Goal: Information Seeking & Learning: Learn about a topic

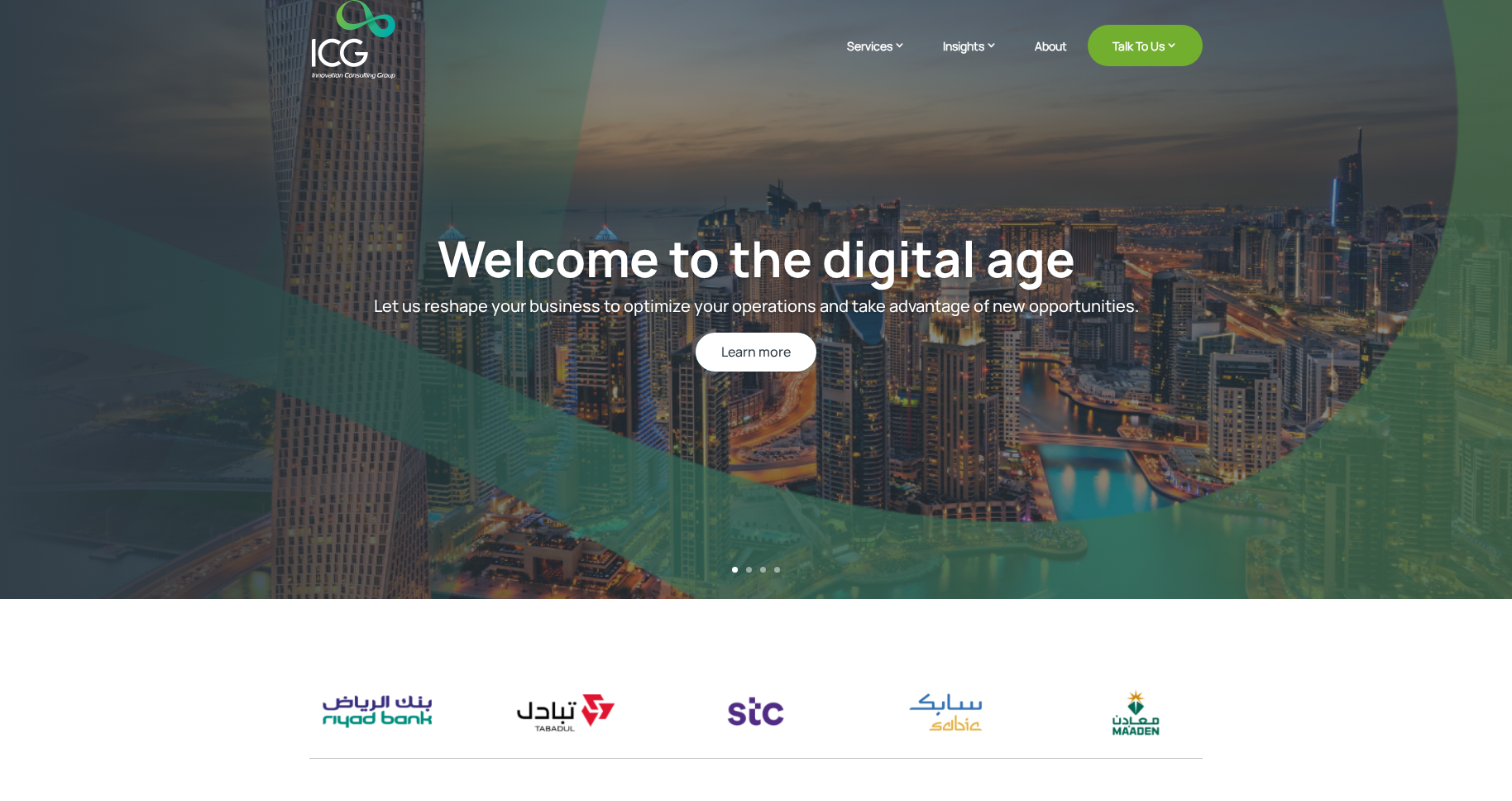
click at [786, 366] on link "Learn more" at bounding box center [756, 352] width 121 height 38
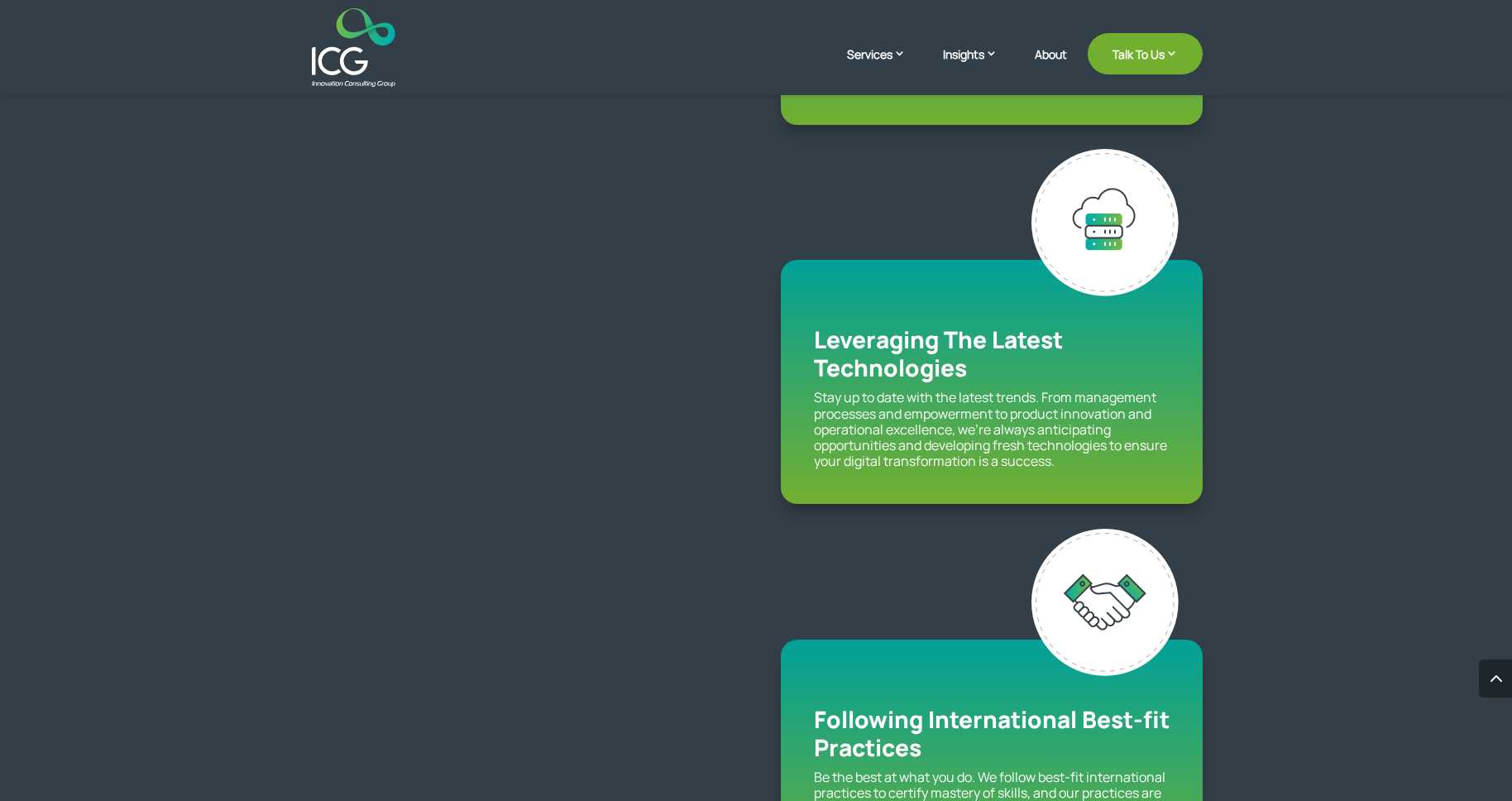
scroll to position [2072, 0]
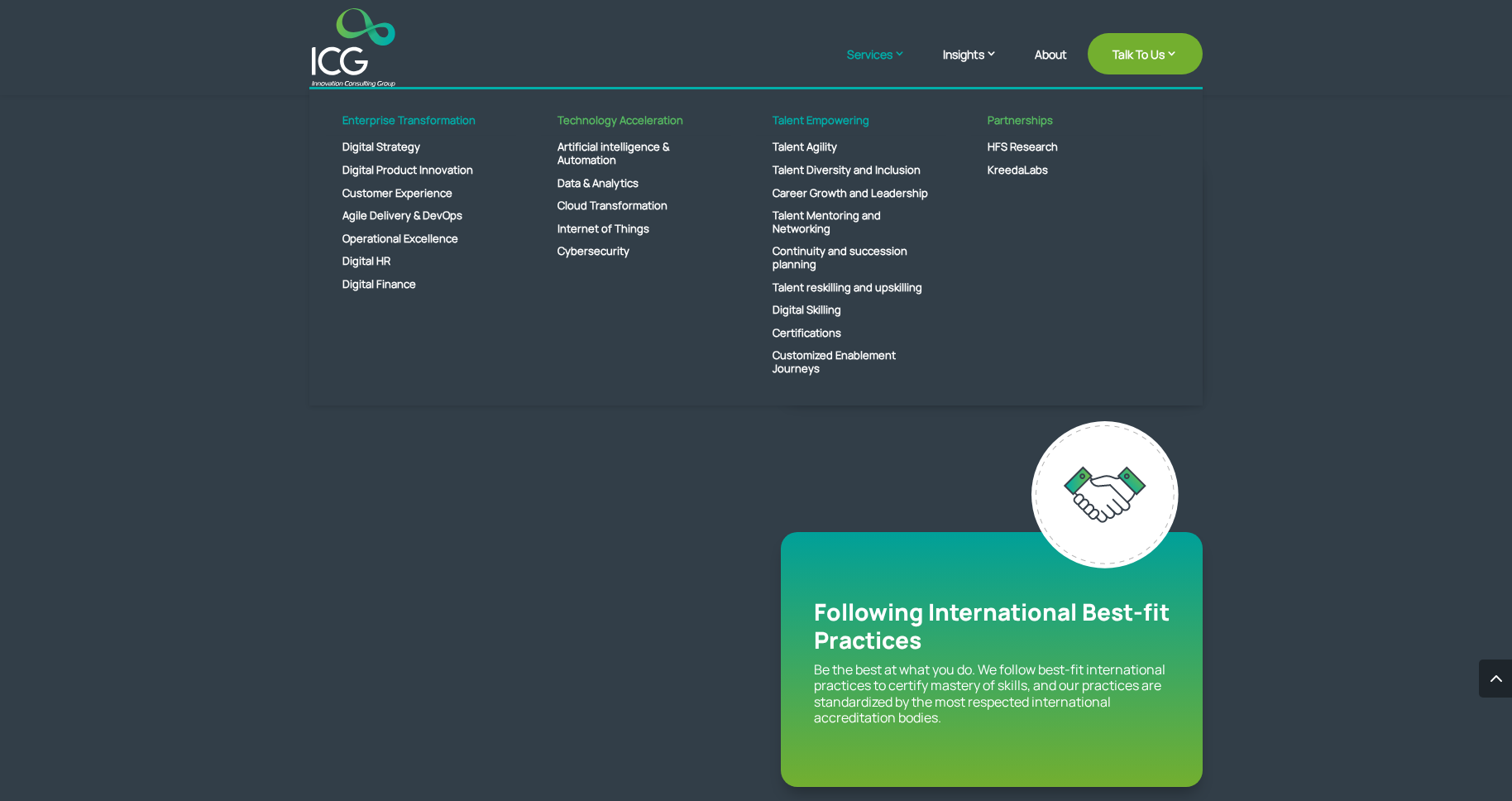
click at [893, 59] on link "Services" at bounding box center [884, 66] width 75 height 41
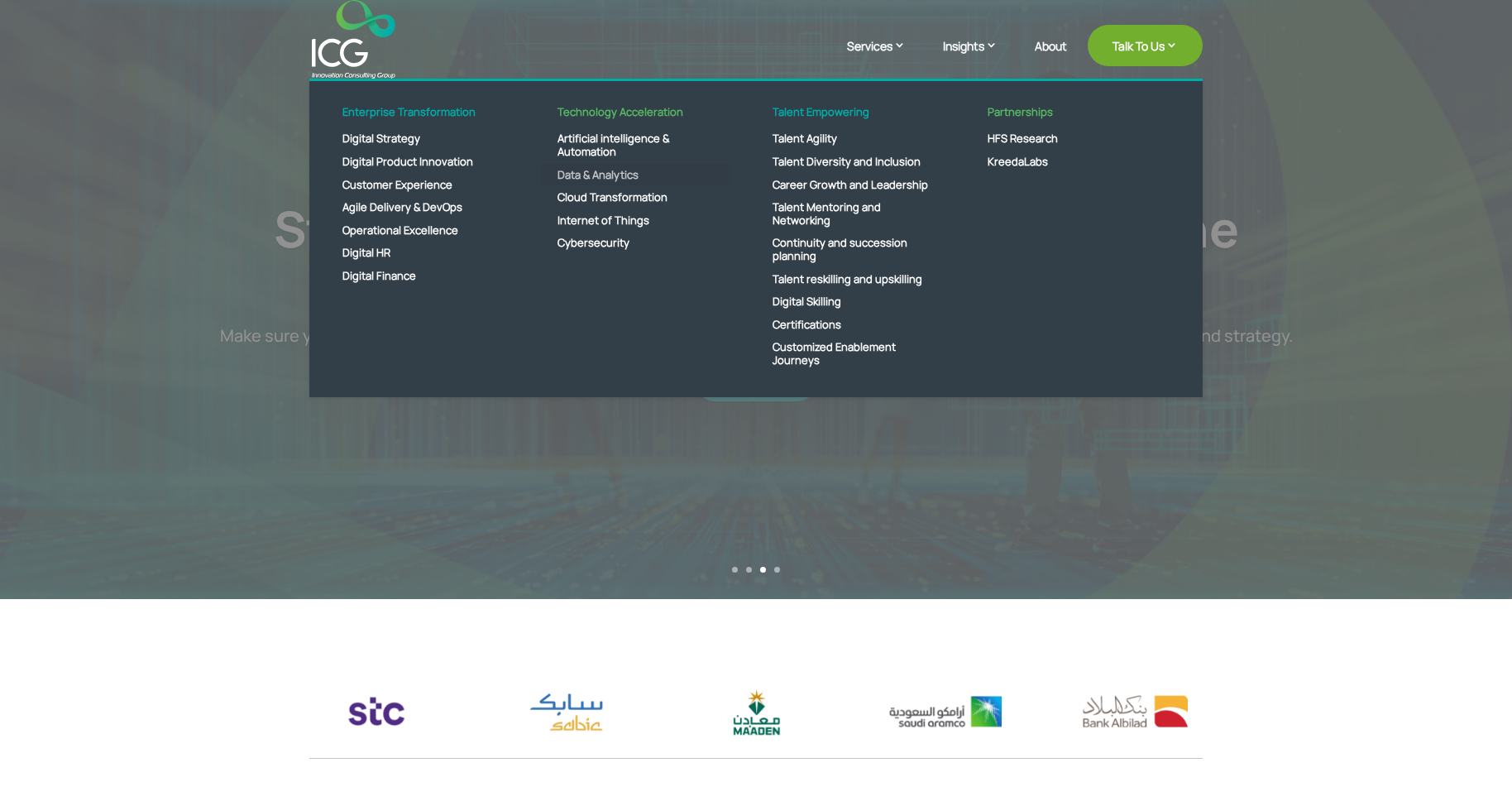
click at [624, 171] on link "Data & Analytics" at bounding box center [637, 175] width 191 height 23
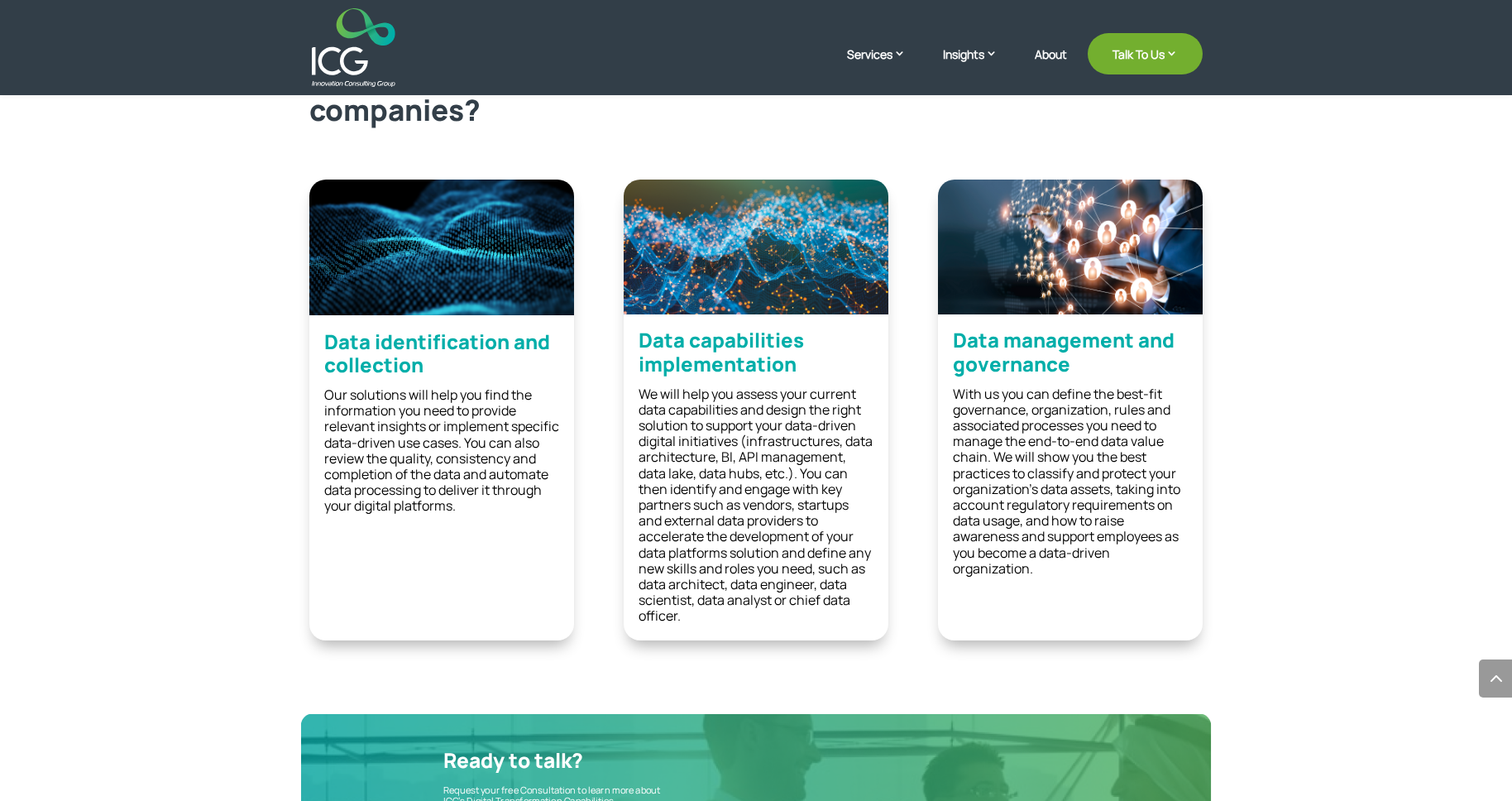
scroll to position [1073, 0]
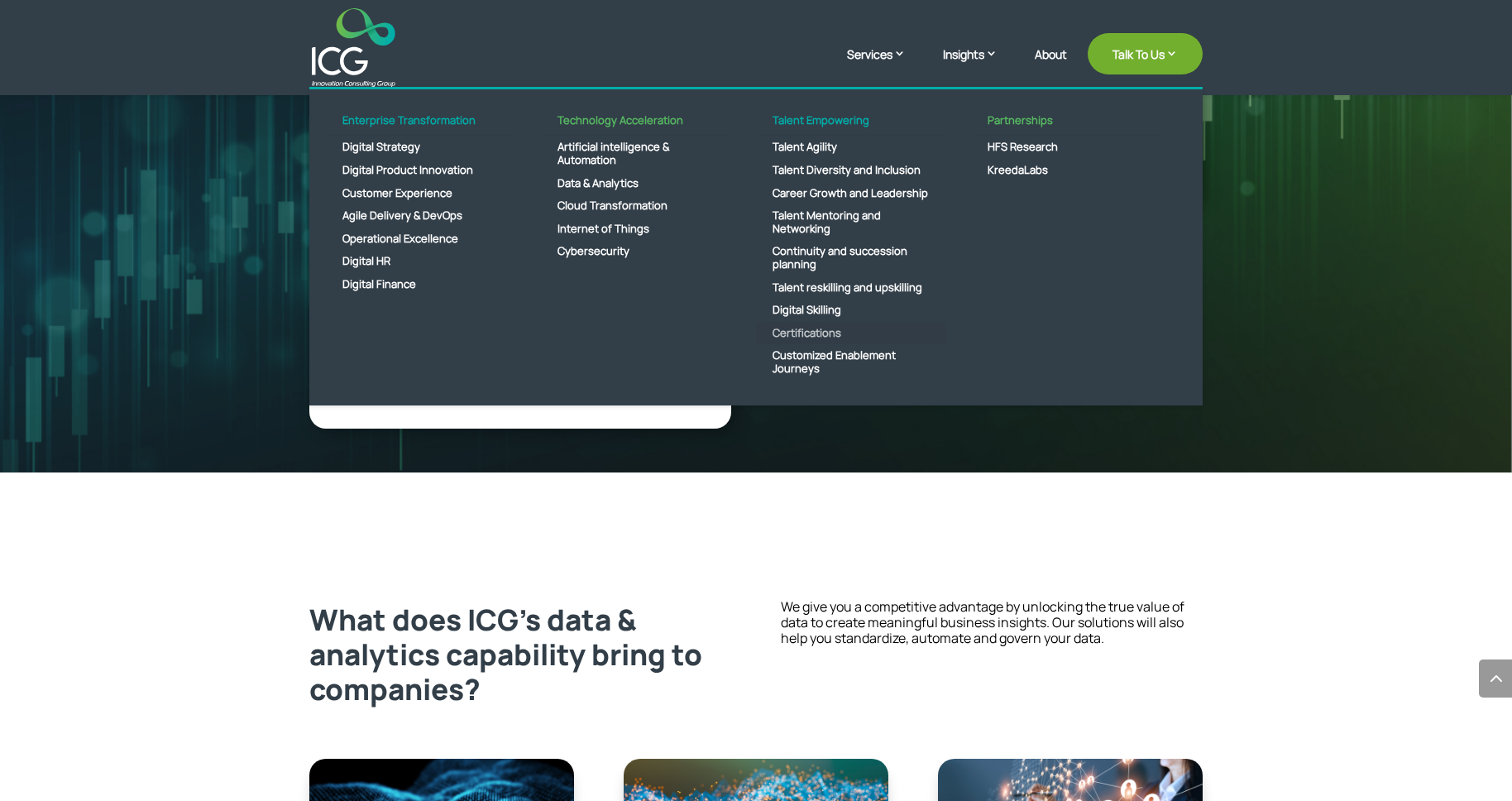
click at [818, 337] on link "Certifications" at bounding box center [851, 333] width 191 height 23
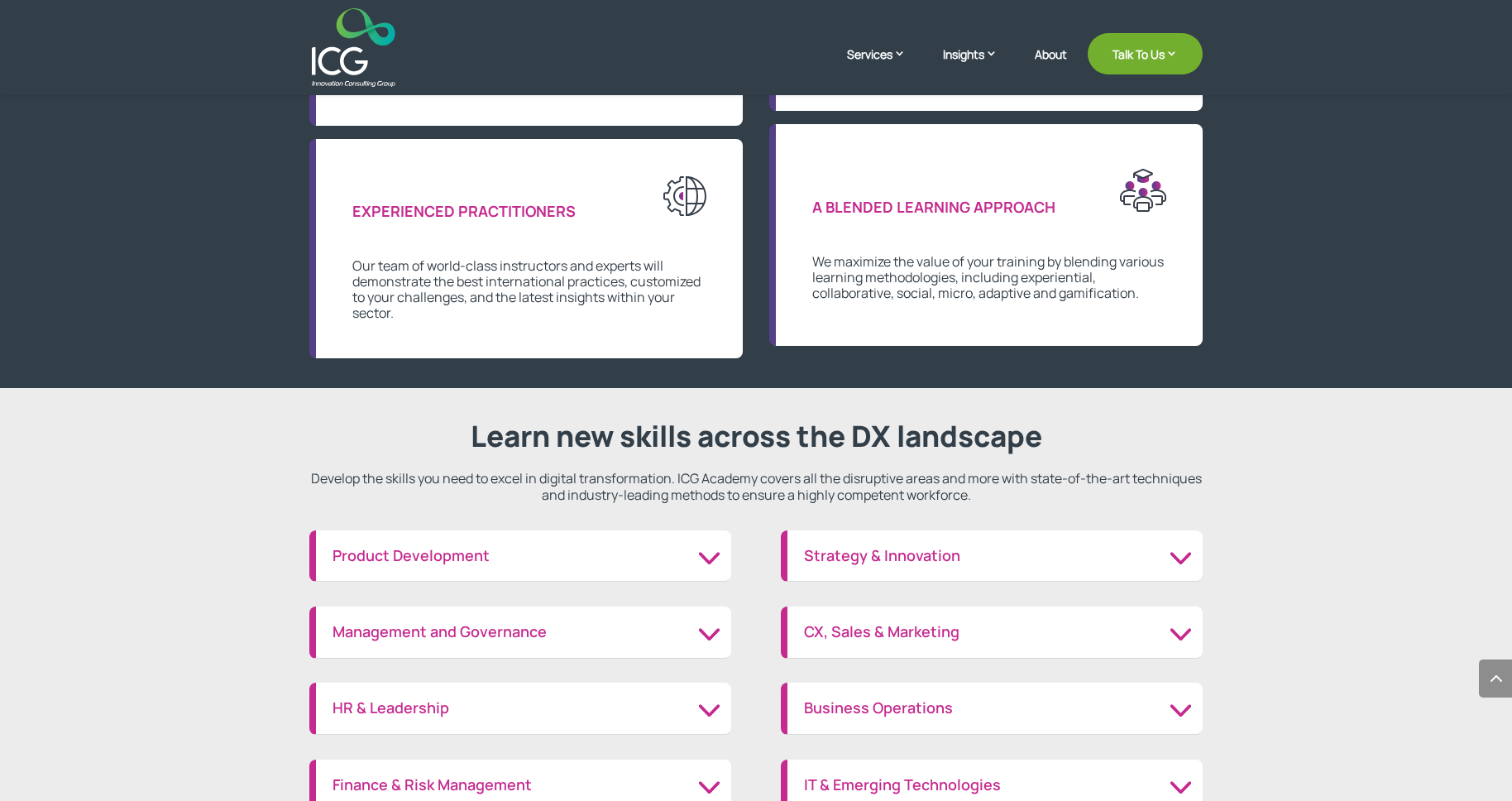
scroll to position [1737, 0]
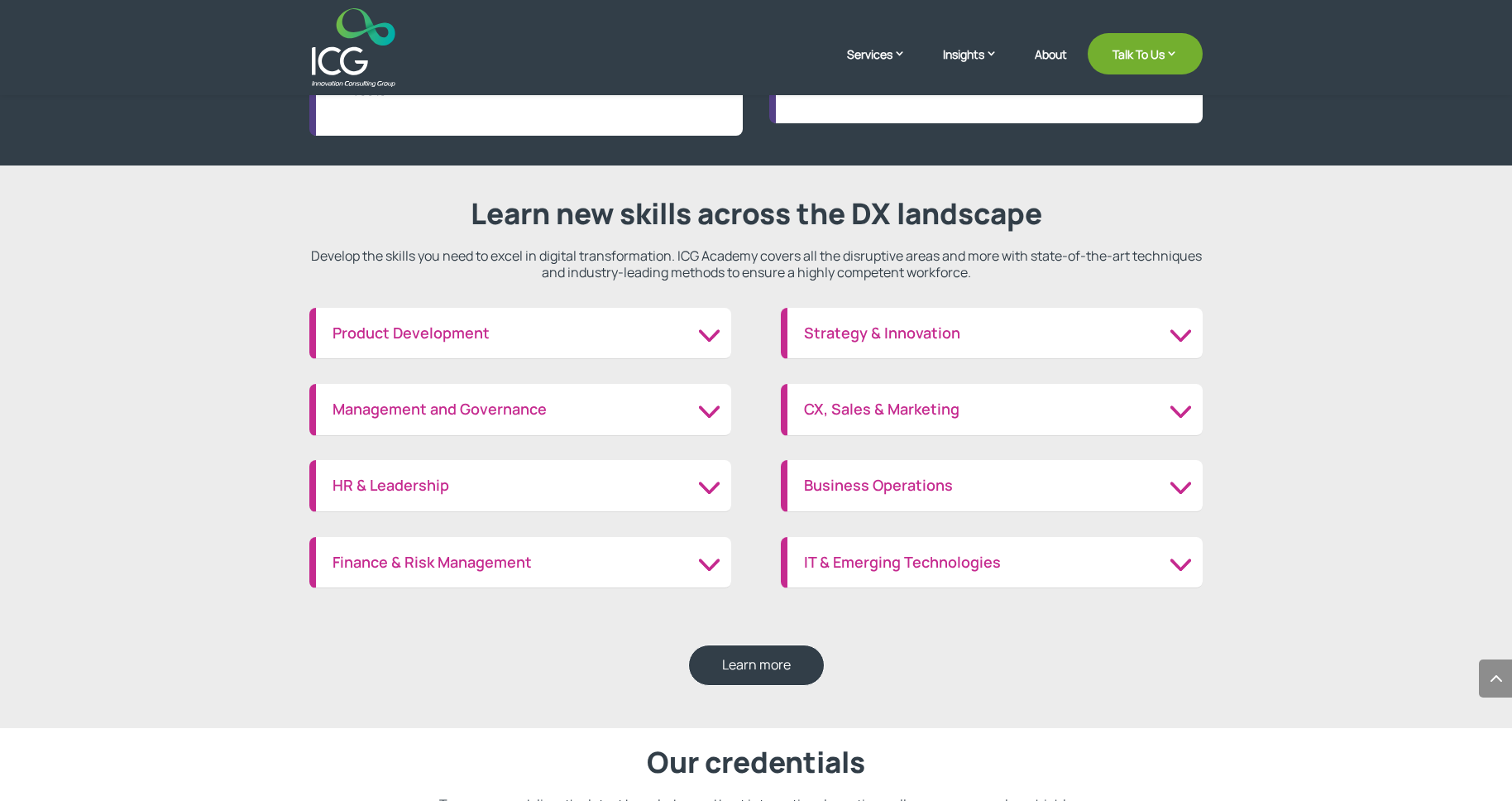
click at [670, 348] on div "Product Development Innovation management Product development" at bounding box center [520, 334] width 422 height 52
click at [707, 338] on h3 "Product Development" at bounding box center [523, 333] width 382 height 18
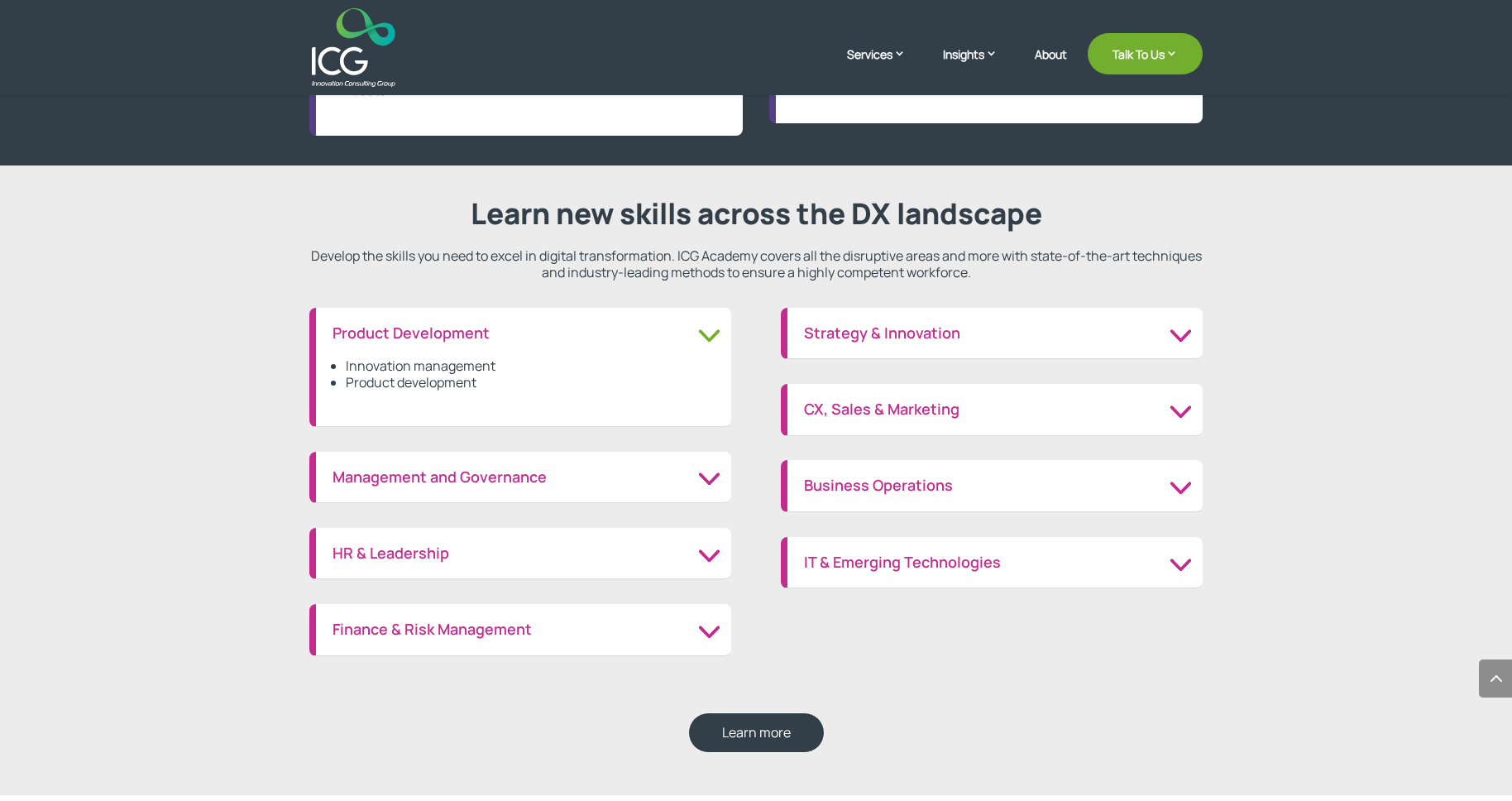
click at [692, 470] on h3 "Management and Governance" at bounding box center [523, 477] width 382 height 18
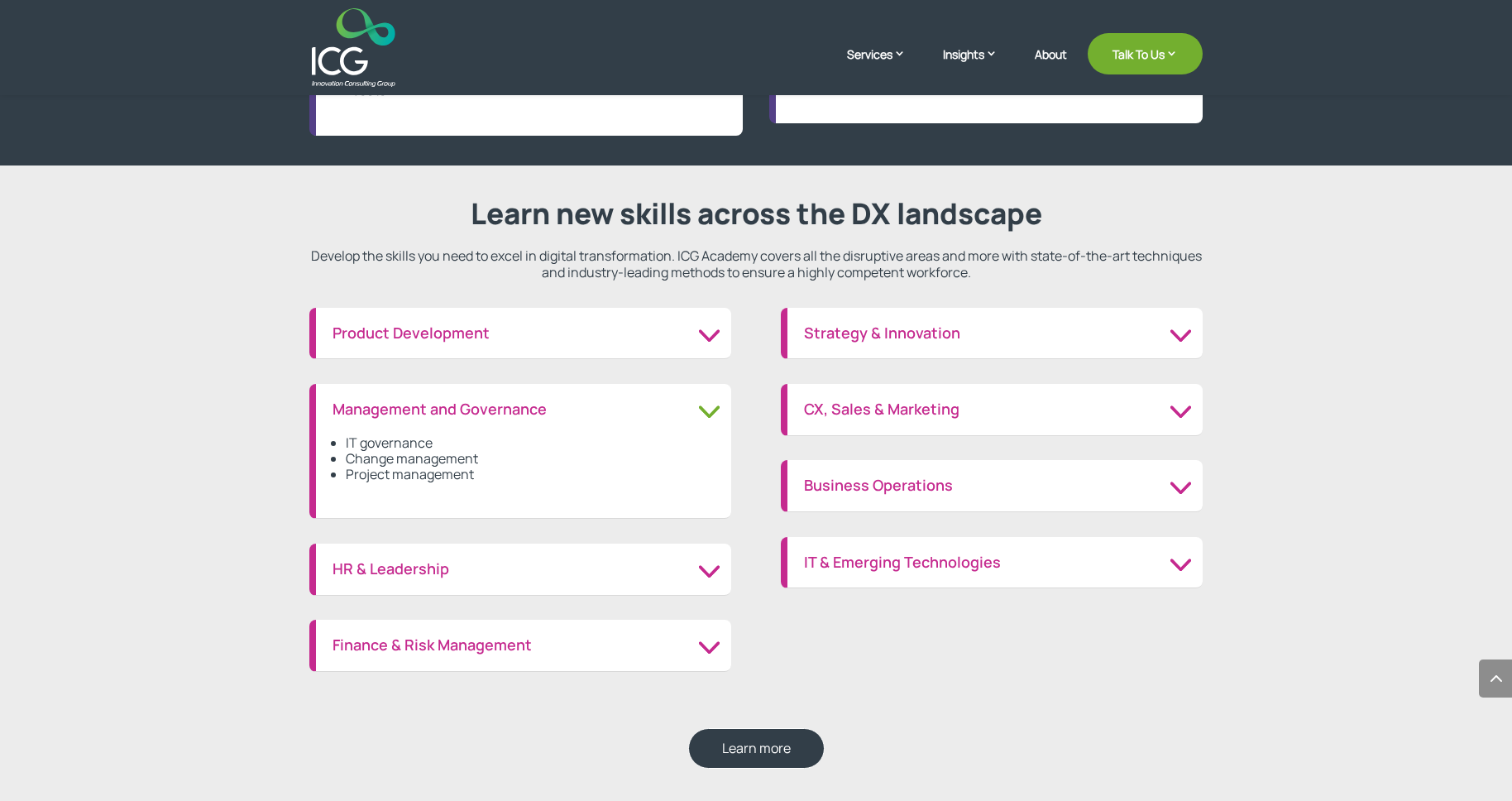
click at [648, 577] on h3 "HR & Leadership" at bounding box center [523, 568] width 382 height 18
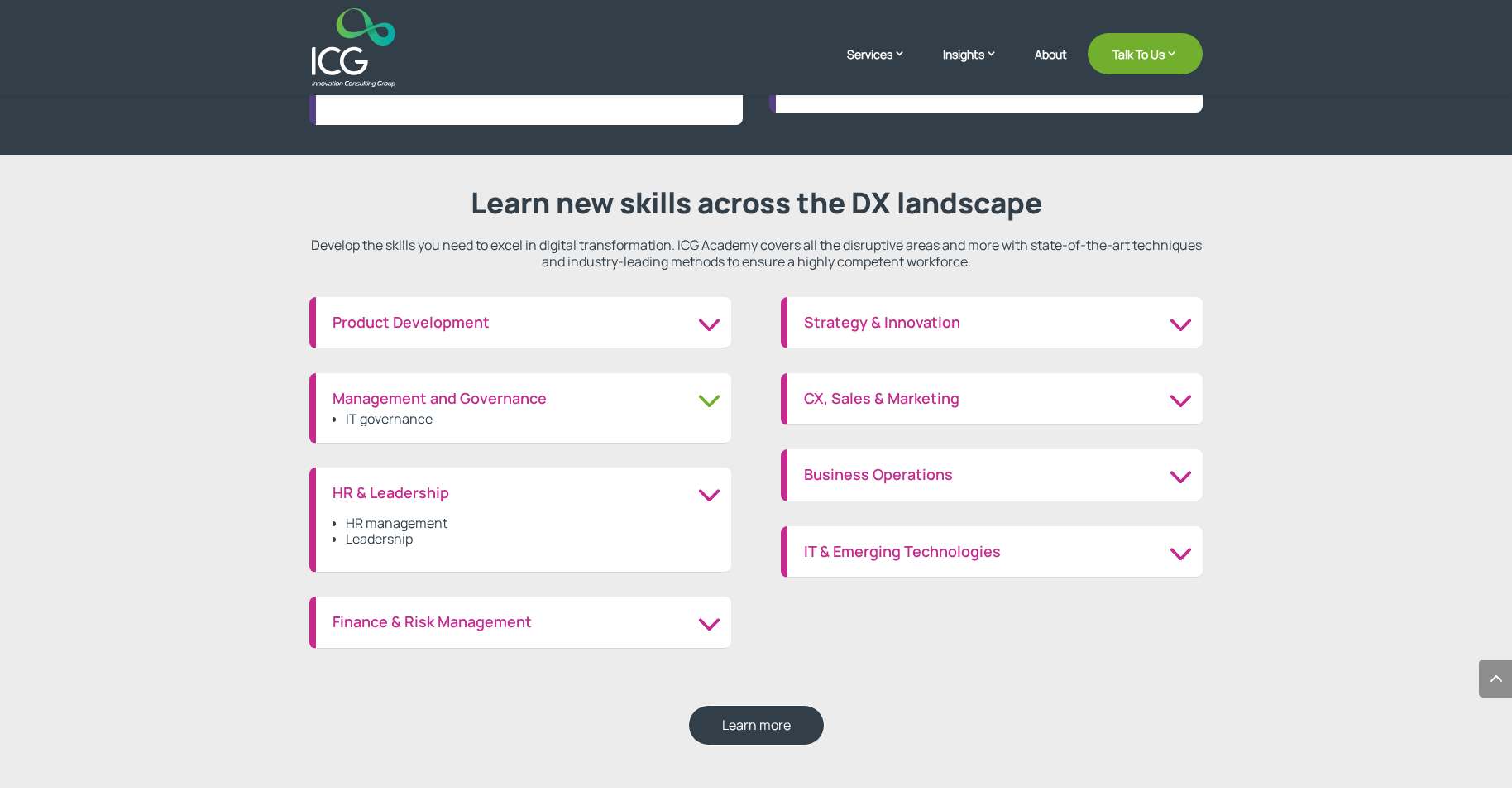
scroll to position [1820, 0]
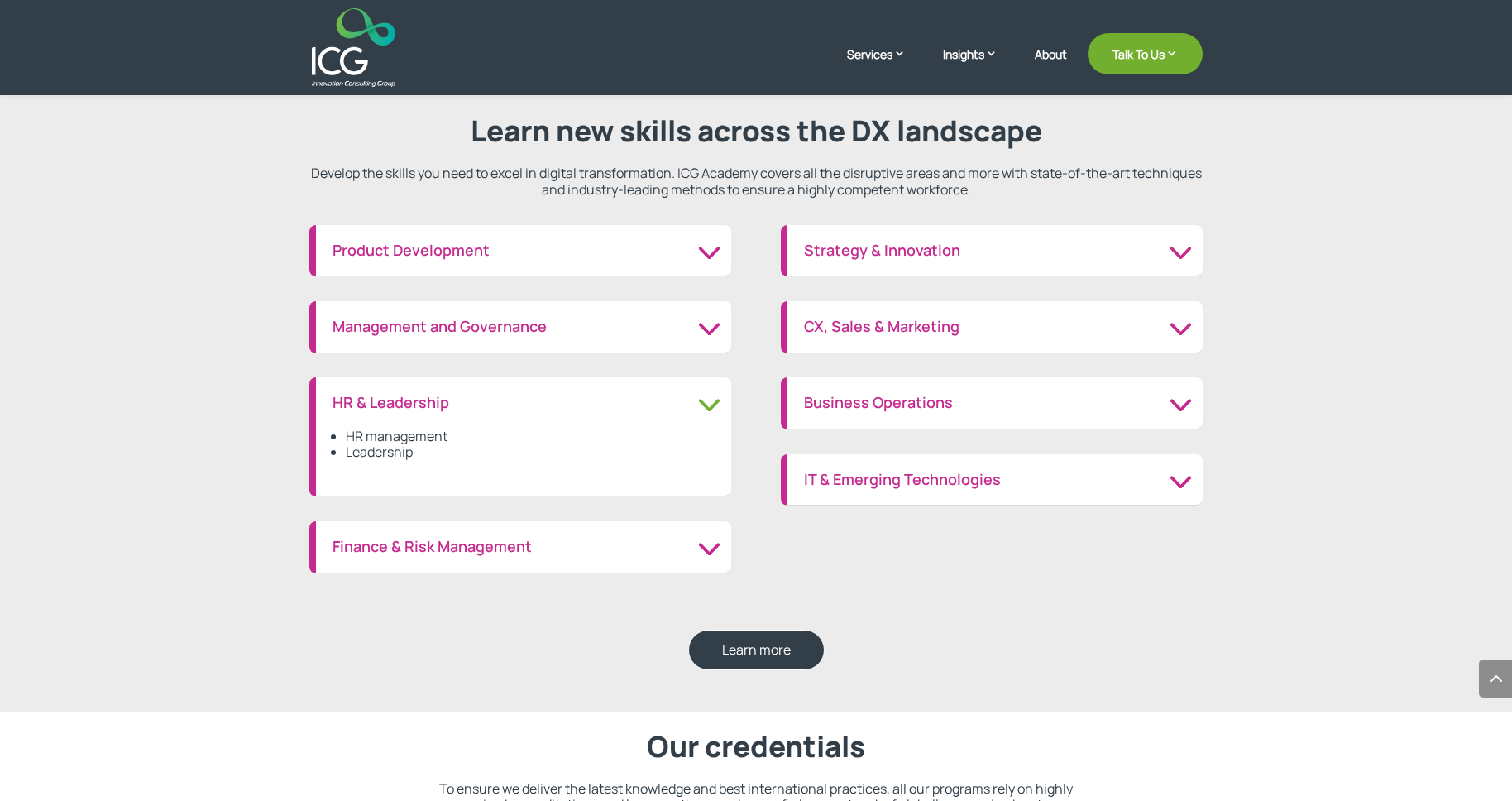
click at [1016, 474] on h3 "IT & Emerging Technologies" at bounding box center [994, 479] width 382 height 18
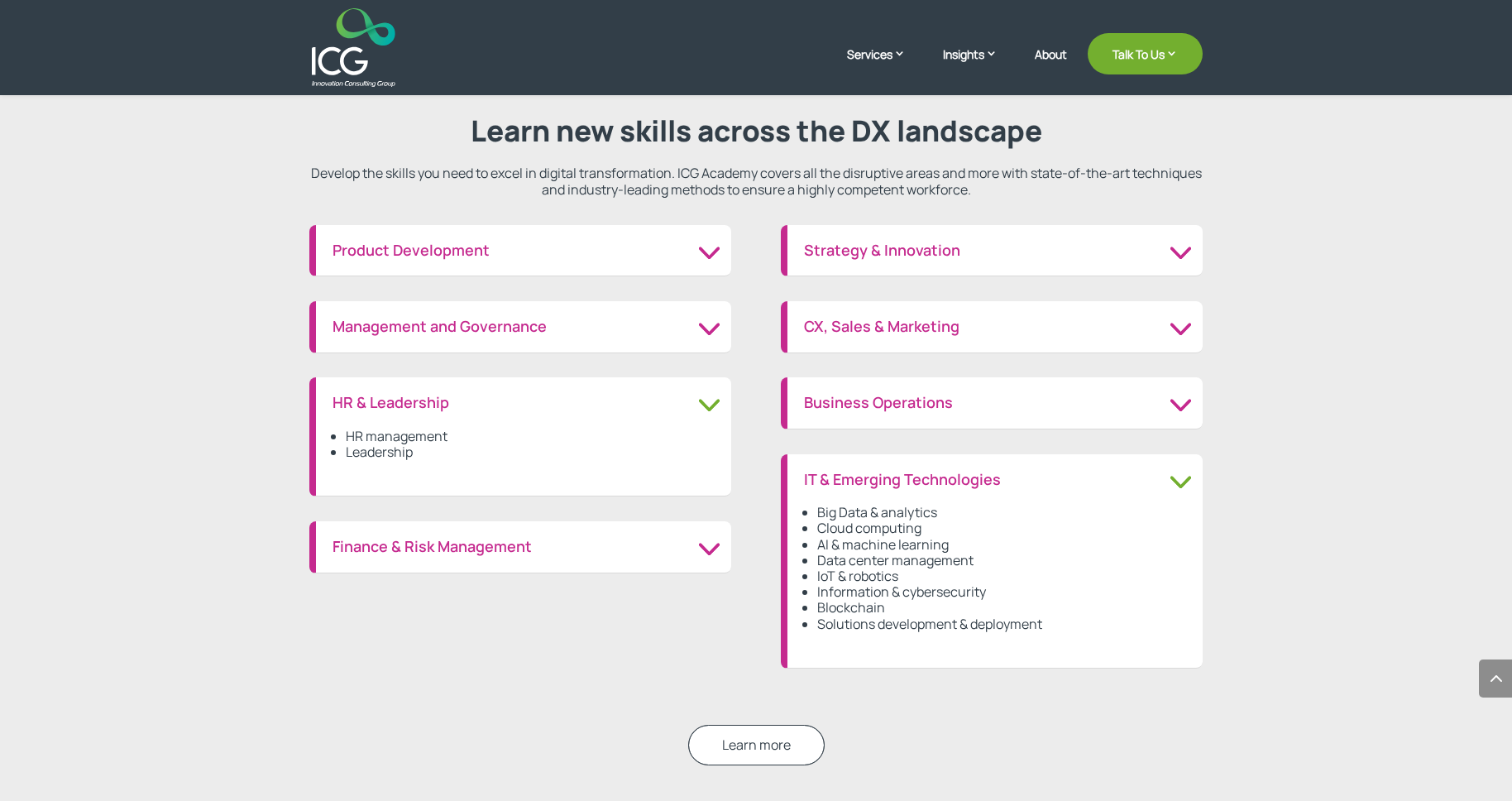
click at [756, 740] on link "Learn more" at bounding box center [756, 744] width 136 height 40
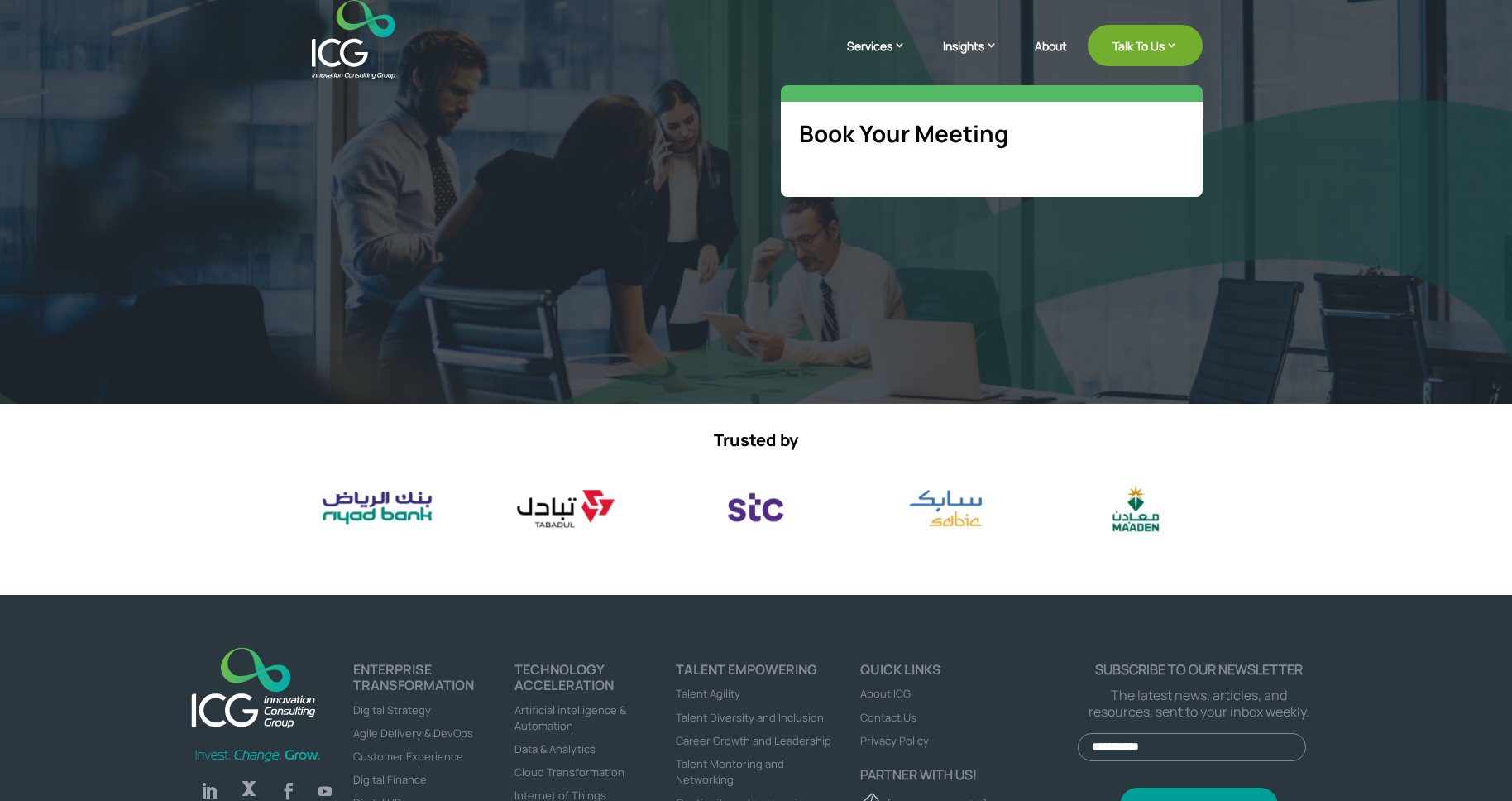
click at [978, 47] on link "Insights" at bounding box center [978, 58] width 71 height 41
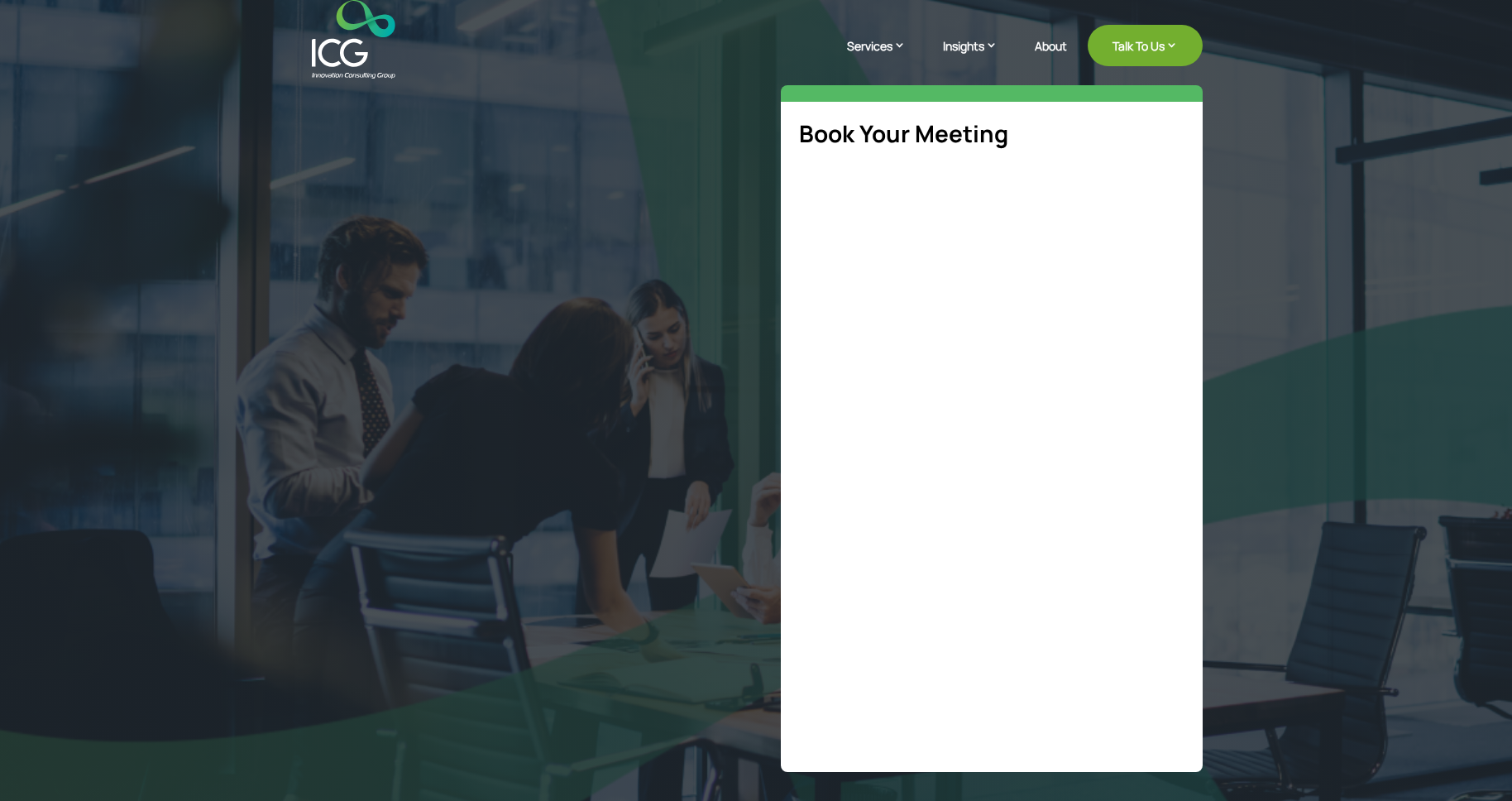
select select "**"
